Goal: Task Accomplishment & Management: Manage account settings

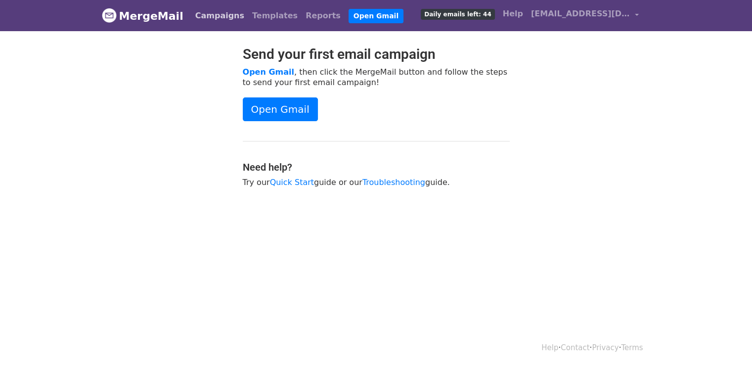
click at [217, 13] on link "Campaigns" at bounding box center [219, 16] width 57 height 20
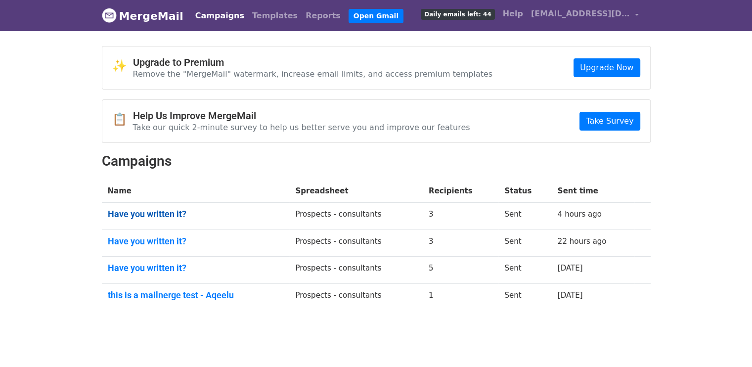
click at [147, 209] on link "Have you written it?" at bounding box center [196, 214] width 176 height 11
